Goal: Navigation & Orientation: Find specific page/section

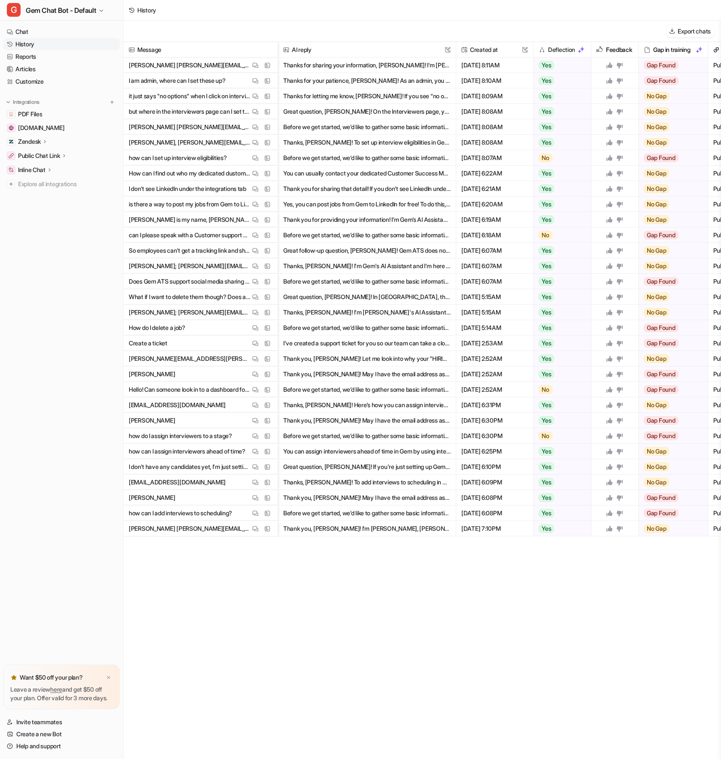
click at [55, 266] on nav "Chat History Reports Articles Customize Integrations PDF Files [DOMAIN_NAME] Ze…" at bounding box center [61, 343] width 123 height 642
click at [301, 654] on div "Message AI reply This field cannot be modified Created at This field cannot be …" at bounding box center [422, 400] width 597 height 716
click at [297, 653] on div "Message AI reply This field cannot be modified Created at This field cannot be …" at bounding box center [422, 400] width 597 height 716
click at [62, 43] on link "History" at bounding box center [61, 44] width 116 height 12
click at [410, 35] on div "Export chats" at bounding box center [422, 31] width 597 height 21
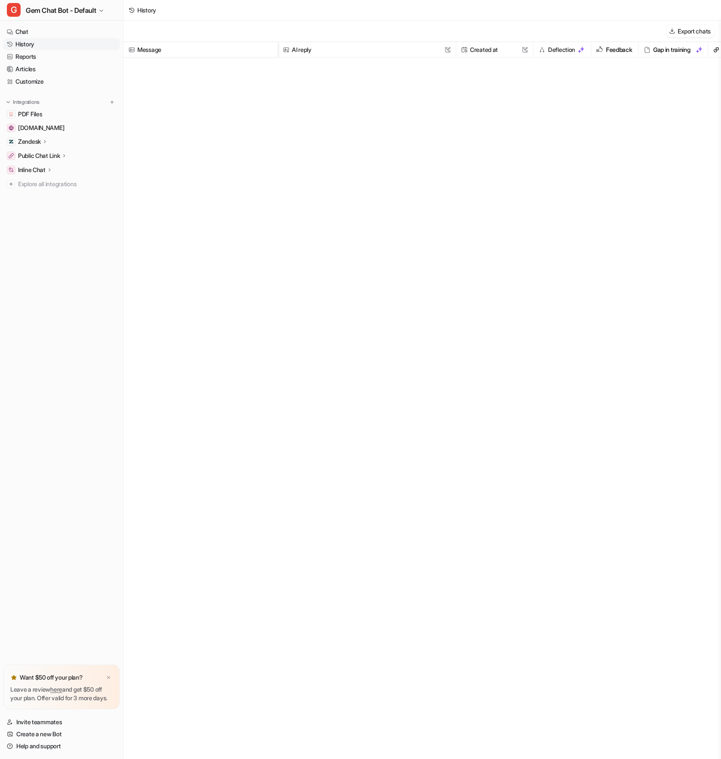
scroll to position [1792, 0]
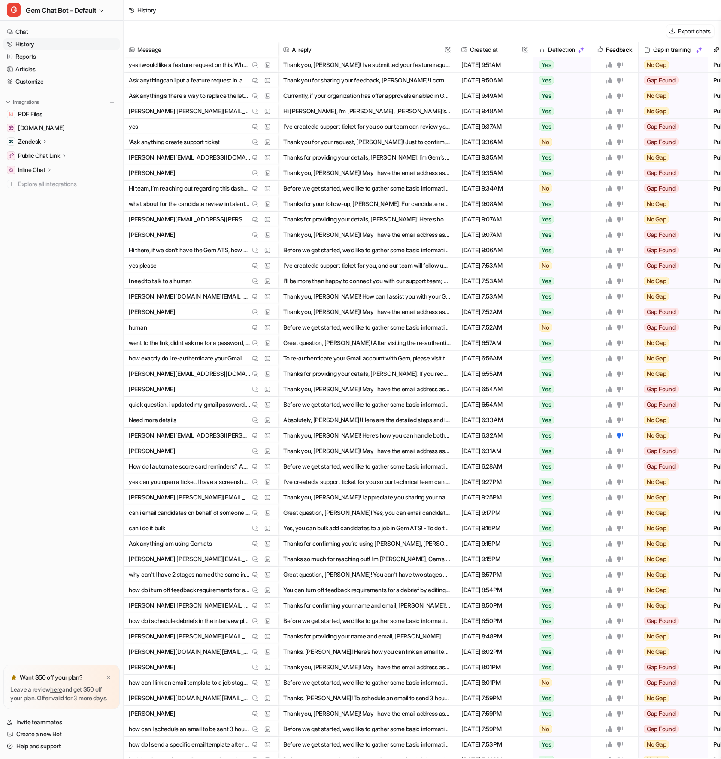
click at [50, 357] on nav "Chat History Reports Articles Customize Integrations PDF Files [DOMAIN_NAME] Ze…" at bounding box center [61, 343] width 123 height 642
click at [32, 372] on nav "Chat History Reports Articles Customize Integrations PDF Files [DOMAIN_NAME] Ze…" at bounding box center [61, 343] width 123 height 642
click at [50, 367] on nav "Chat History Reports Articles Customize Integrations PDF Files [DOMAIN_NAME] Ze…" at bounding box center [61, 343] width 123 height 642
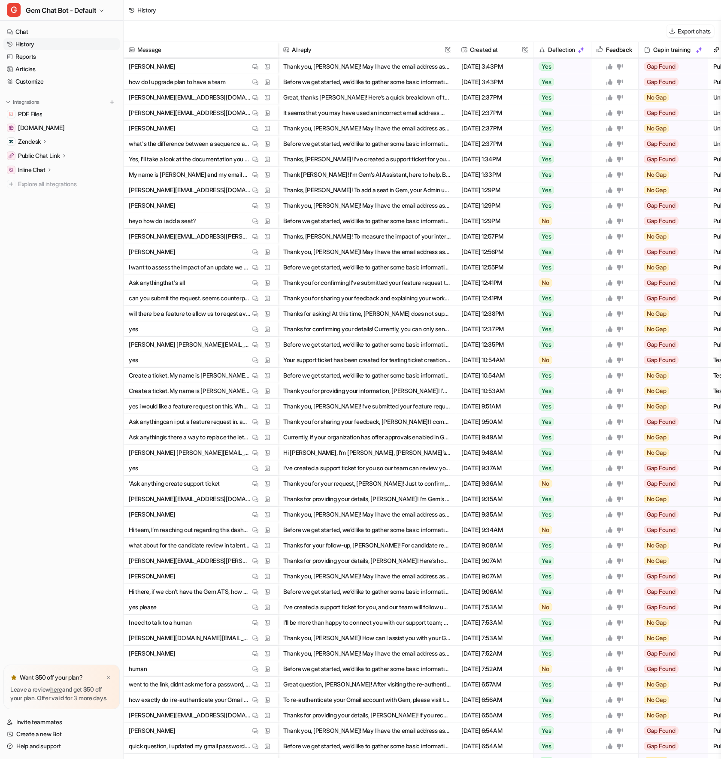
scroll to position [1381, 0]
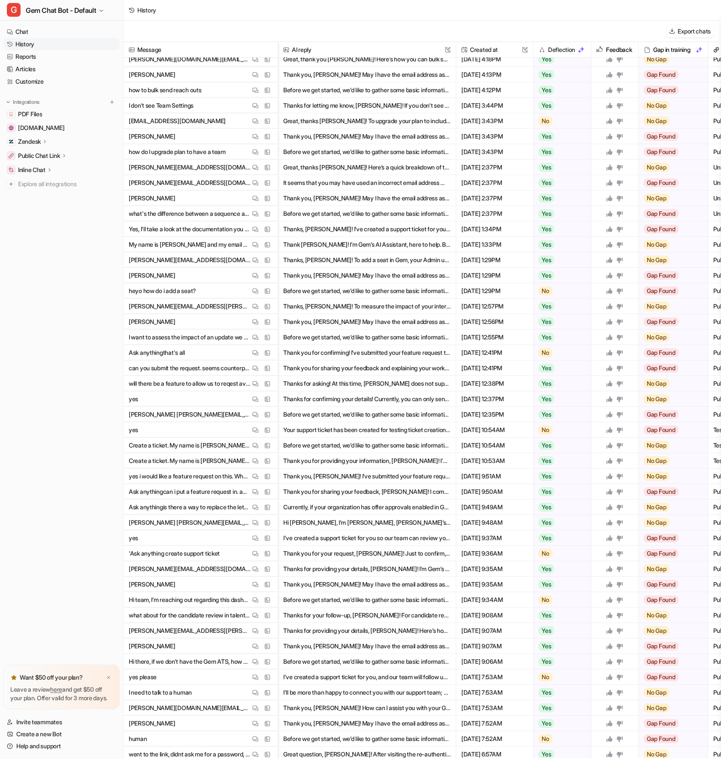
click at [72, 317] on nav "Chat History Reports Articles Customize Integrations PDF Files [DOMAIN_NAME] Ze…" at bounding box center [61, 343] width 123 height 642
click at [73, 317] on nav "Chat History Reports Articles Customize Integrations PDF Files [DOMAIN_NAME] Ze…" at bounding box center [61, 343] width 123 height 642
click at [257, 243] on img at bounding box center [255, 245] width 6 height 6
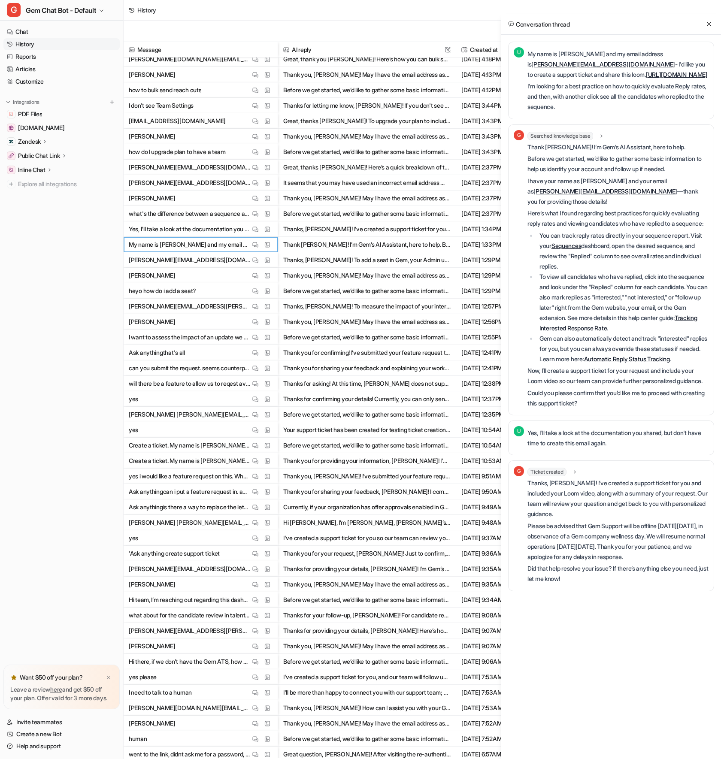
click at [648, 315] on li "To view all candidates who have replied, click into the sequence and look under…" at bounding box center [623, 303] width 172 height 62
click at [640, 229] on p "Here’s what I found regarding best practices for quickly evaluating reply rates…" at bounding box center [617, 218] width 181 height 21
